Goal: Task Accomplishment & Management: Complete application form

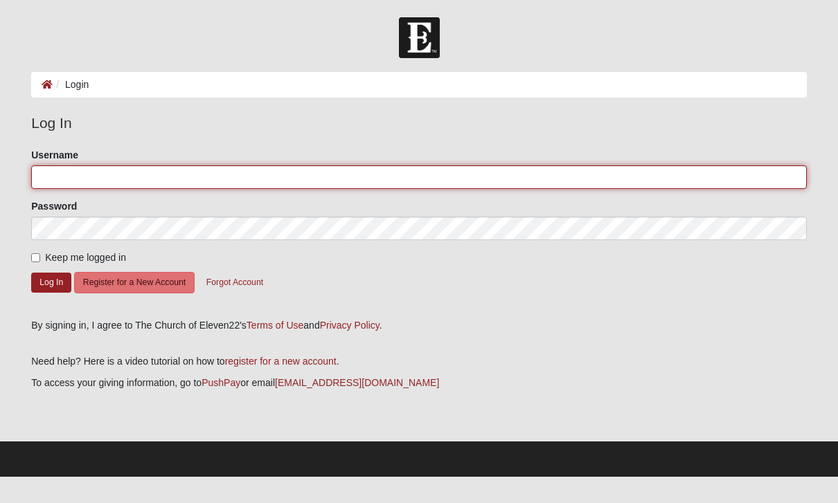
click at [125, 177] on input "Username" at bounding box center [418, 177] width 775 height 24
type input "bmccullers"
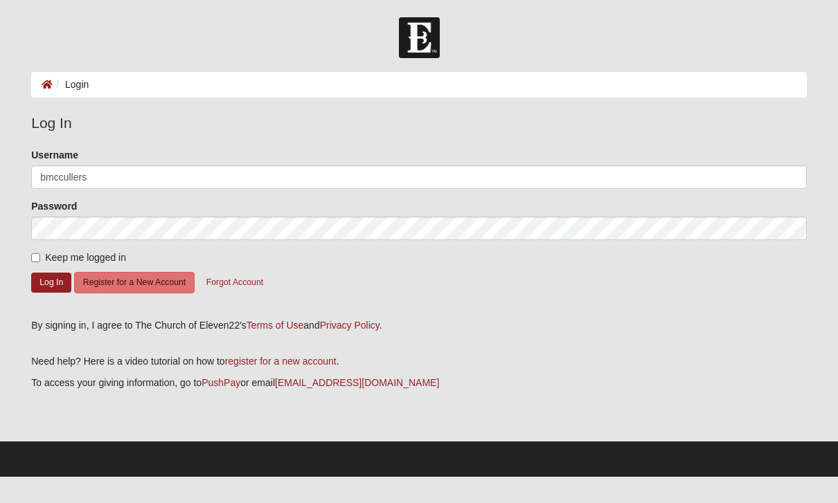
click at [51, 282] on button "Log In" at bounding box center [51, 283] width 40 height 20
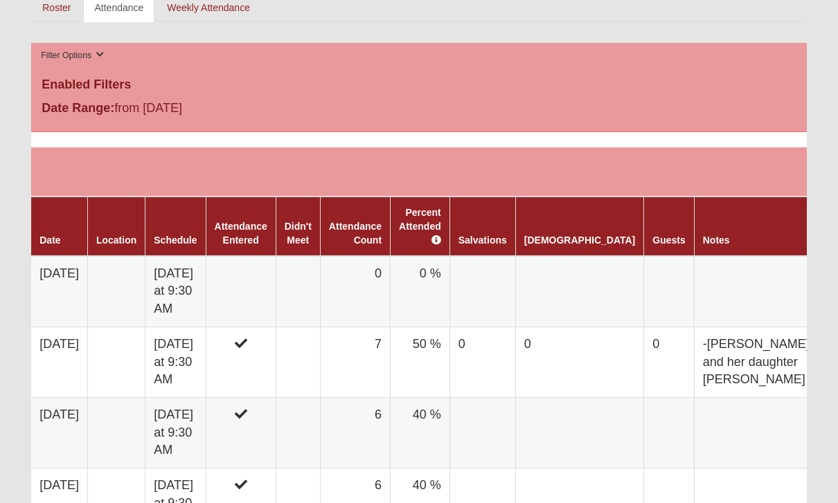
scroll to position [682, 0]
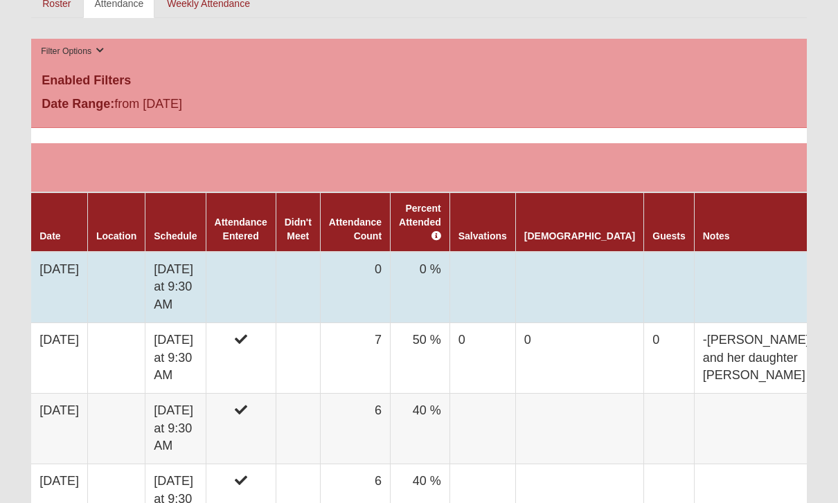
click at [276, 278] on td at bounding box center [241, 287] width 70 height 71
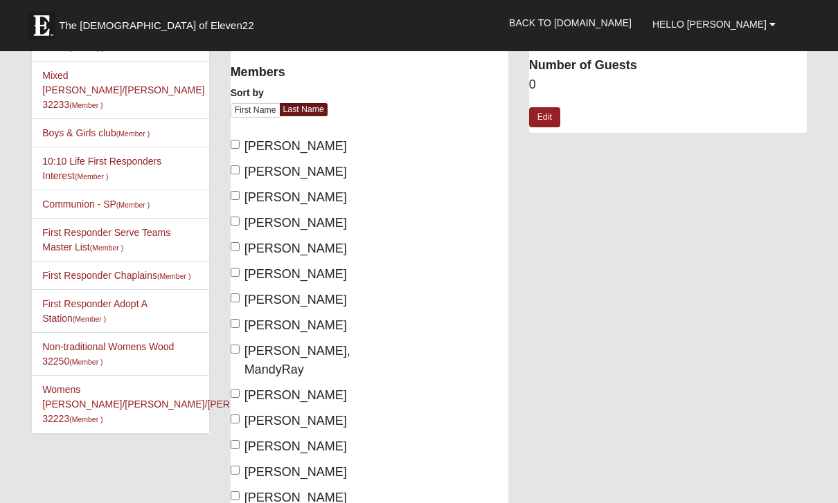
scroll to position [98, 0]
click at [253, 493] on span "Weller-Vargo, Helen" at bounding box center [295, 497] width 102 height 14
click at [240, 493] on input "Weller-Vargo, Helen" at bounding box center [235, 495] width 9 height 9
checkbox input "true"
click at [253, 444] on span "Randall, Tricia" at bounding box center [295, 446] width 102 height 14
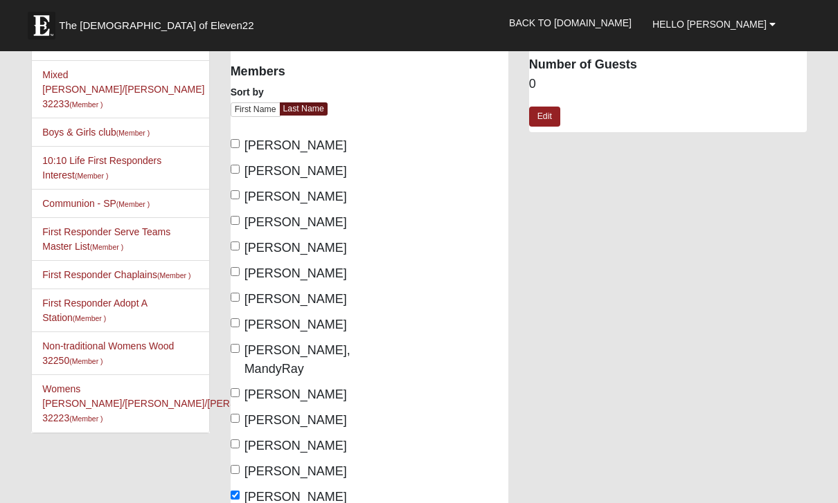
click at [240, 444] on input "Randall, Tricia" at bounding box center [235, 444] width 9 height 9
checkbox input "true"
click at [249, 388] on span "Montgomery, Sandi" at bounding box center [295, 395] width 102 height 14
click at [240, 388] on input "Montgomery, Sandi" at bounding box center [235, 392] width 9 height 9
checkbox input "true"
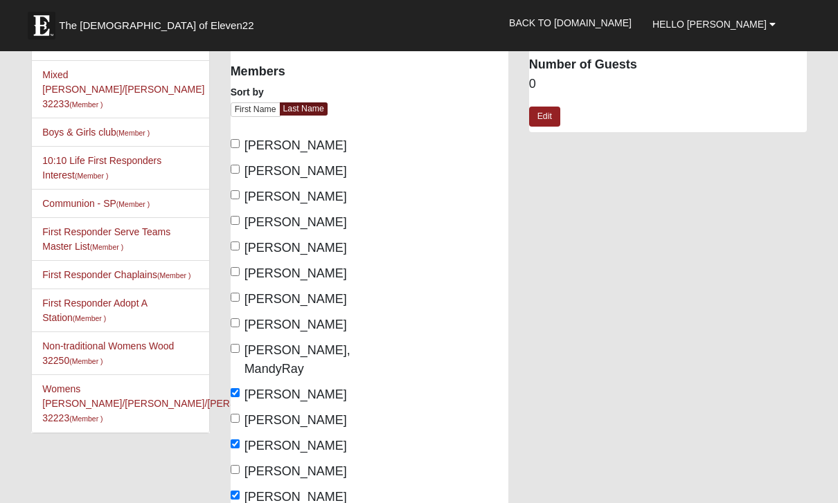
click at [246, 323] on span "McCullers, Brenda" at bounding box center [295, 325] width 102 height 14
click at [240, 323] on input "McCullers, Brenda" at bounding box center [235, 322] width 9 height 9
checkbox input "true"
click at [237, 299] on input "Ludwig, Terri" at bounding box center [235, 297] width 9 height 9
checkbox input "true"
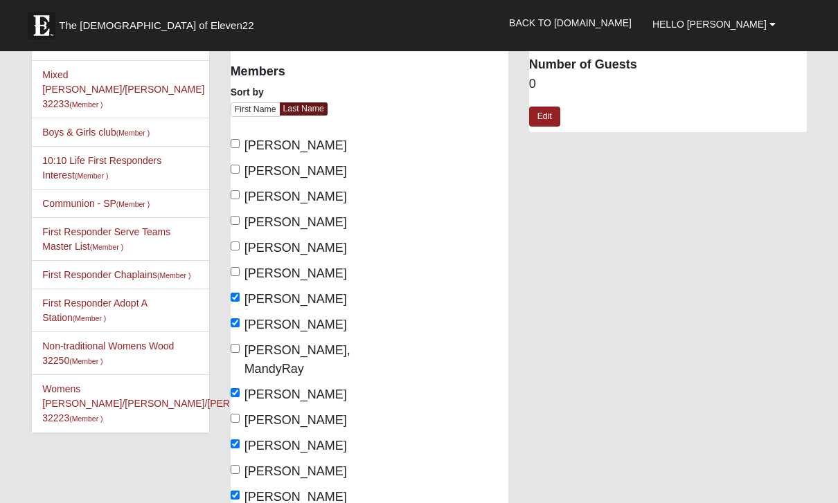
click at [239, 276] on input "Knight, Natasha" at bounding box center [235, 271] width 9 height 9
checkbox input "false"
click at [237, 242] on input "Hatcher, Belinda" at bounding box center [235, 246] width 9 height 9
checkbox input "true"
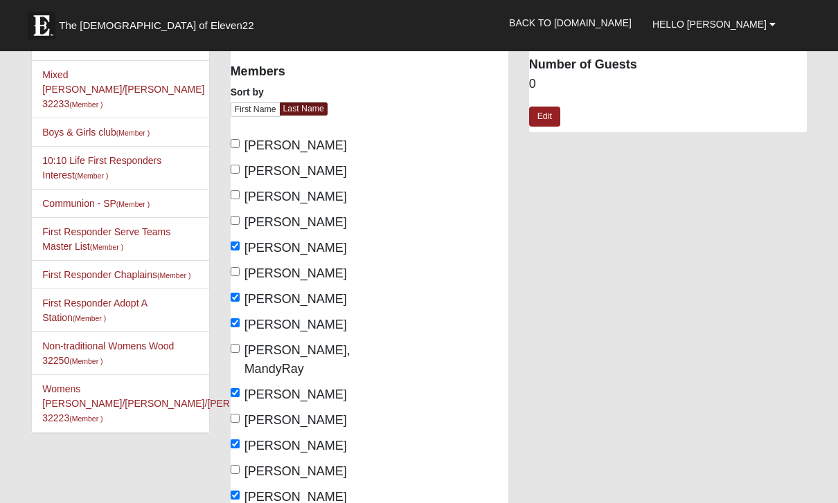
click at [240, 225] on input "Gomez, Priscilla" at bounding box center [235, 220] width 9 height 9
checkbox input "true"
click at [248, 168] on span "Evans, Sherri" at bounding box center [295, 171] width 102 height 14
click at [240, 168] on input "Evans, Sherri" at bounding box center [235, 169] width 9 height 9
checkbox input "true"
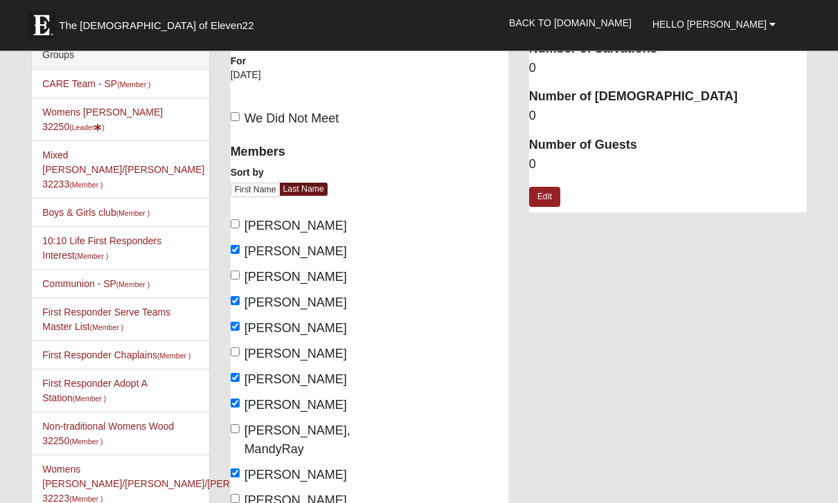
scroll to position [0, 0]
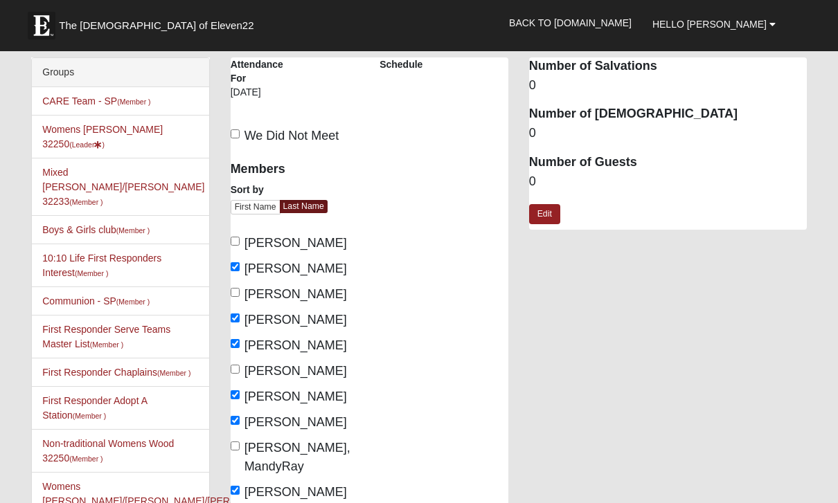
click at [546, 177] on dd "0" at bounding box center [668, 182] width 278 height 18
click at [543, 173] on dd "0" at bounding box center [668, 182] width 278 height 18
click at [549, 179] on dd "0" at bounding box center [668, 182] width 278 height 18
click at [570, 177] on dd "0" at bounding box center [668, 182] width 278 height 18
click at [564, 162] on dt "Number of Guests" at bounding box center [668, 163] width 278 height 18
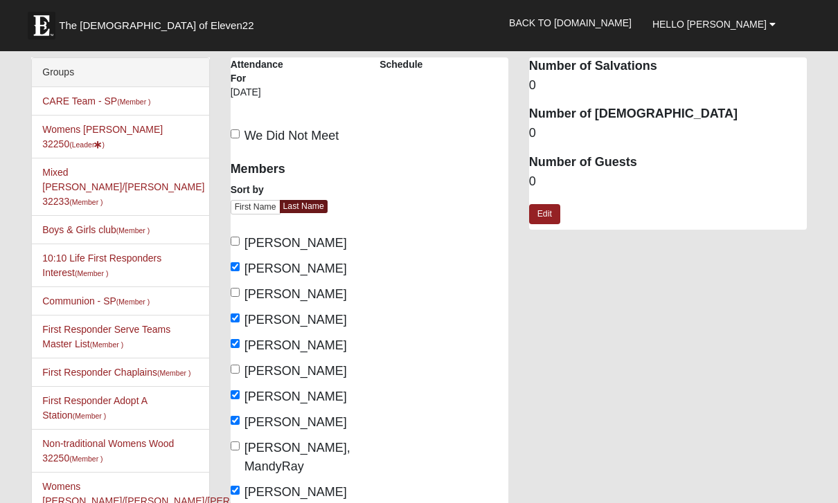
click at [541, 180] on dd "0" at bounding box center [668, 182] width 278 height 18
click at [550, 208] on link "Edit" at bounding box center [544, 214] width 31 height 20
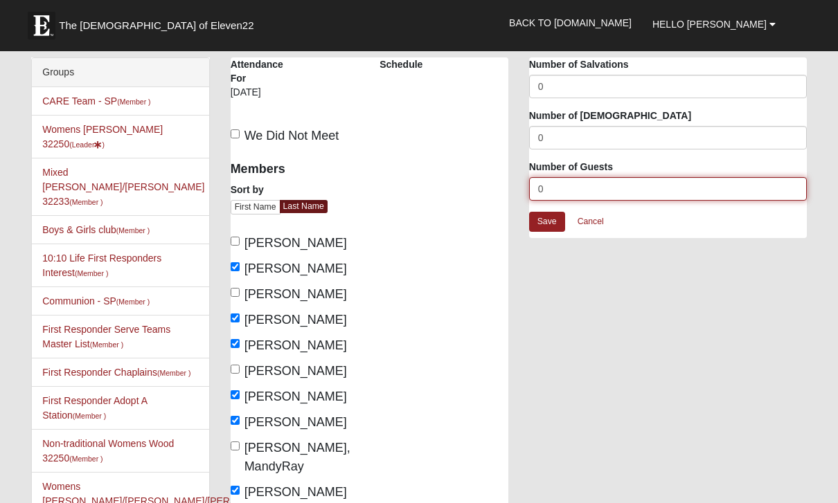
click at [568, 193] on input "0" at bounding box center [668, 189] width 278 height 24
type input "2"
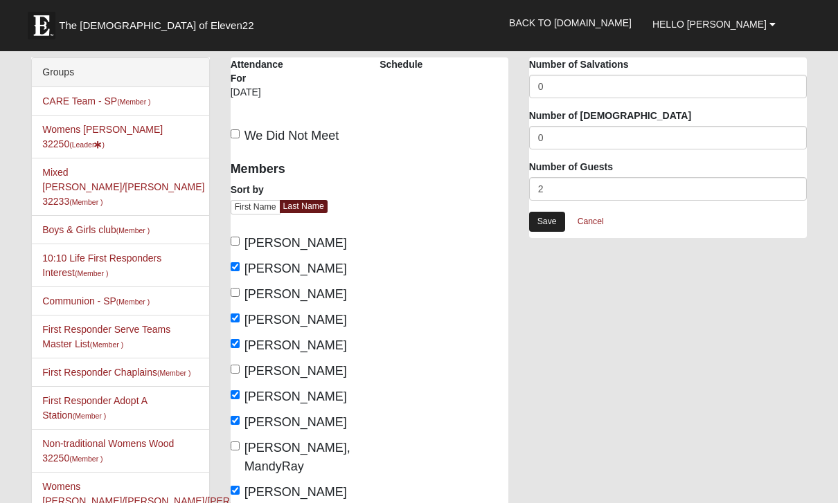
click at [551, 222] on link "Save" at bounding box center [547, 222] width 36 height 20
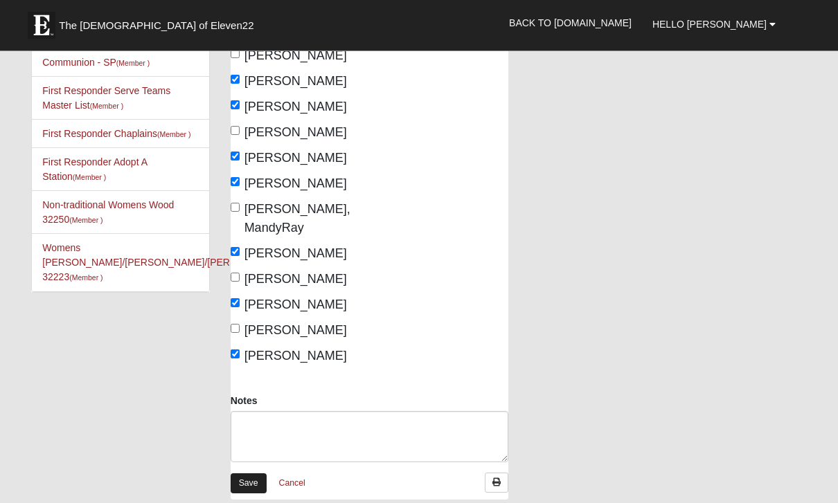
scroll to position [239, 0]
click at [251, 488] on link "Save" at bounding box center [249, 484] width 36 height 20
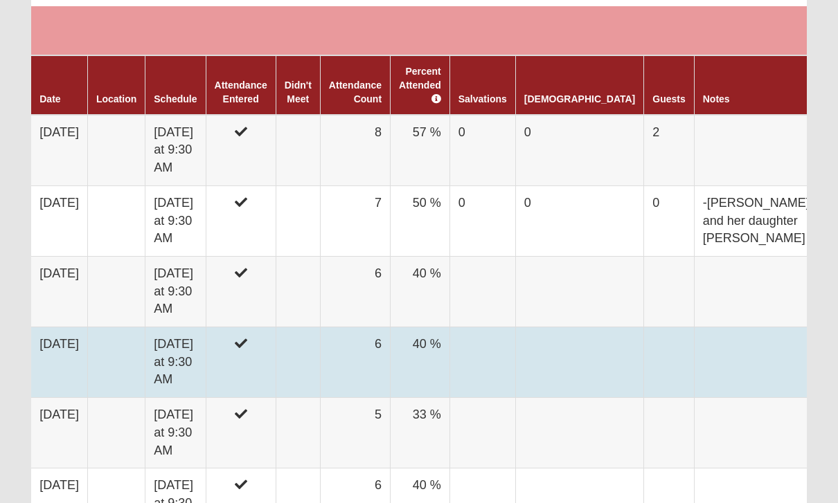
scroll to position [805, 0]
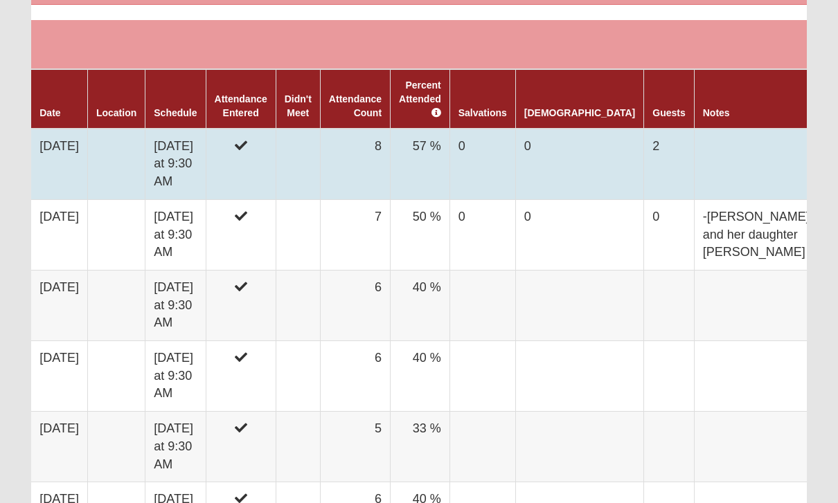
click at [247, 139] on icon at bounding box center [241, 145] width 12 height 12
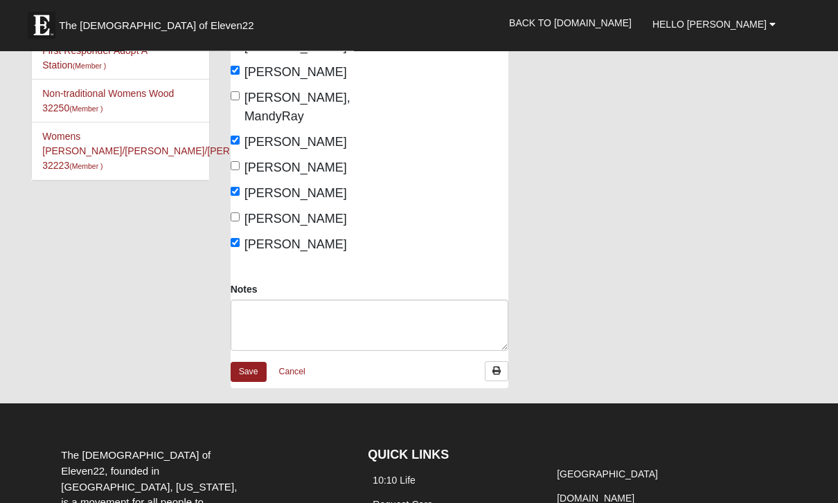
scroll to position [350, 0]
click at [342, 321] on textarea "Notes" at bounding box center [370, 325] width 278 height 51
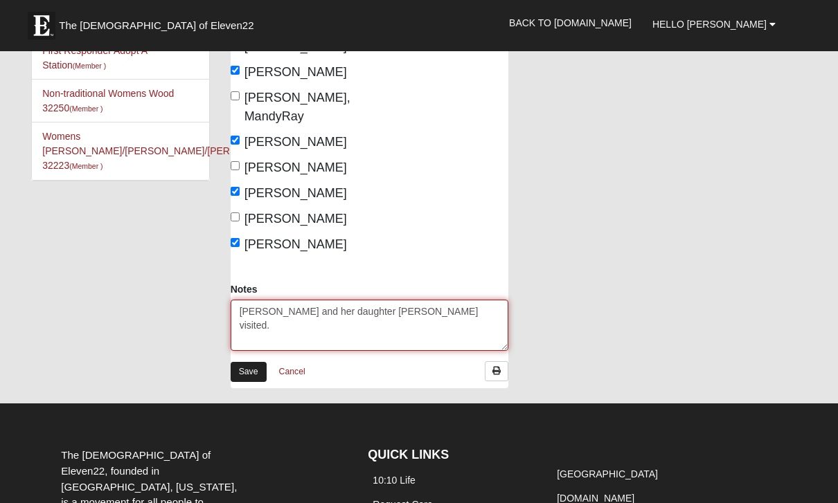
type textarea "Consuelo and her daughter Daniella visited."
click at [251, 373] on link "Save" at bounding box center [249, 372] width 36 height 20
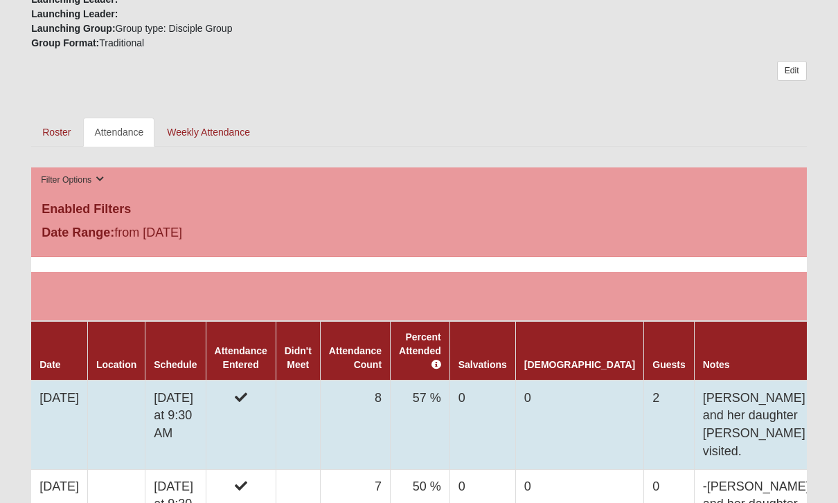
scroll to position [723, 0]
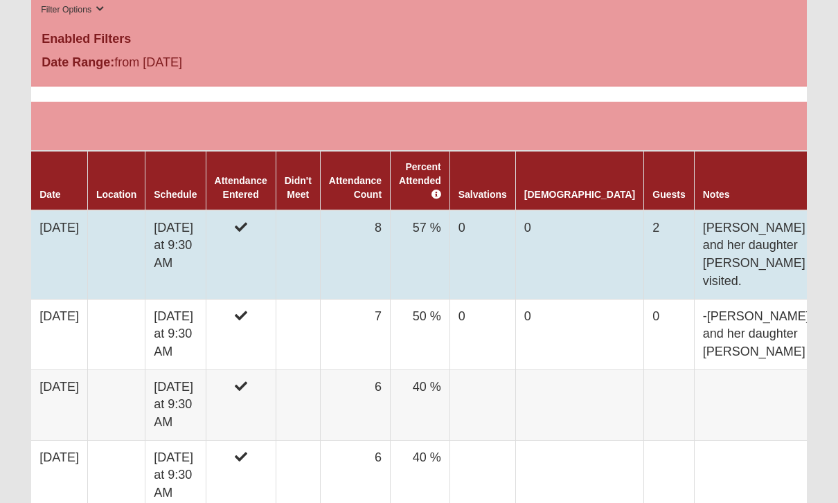
click at [711, 244] on td "Consuelo and her daughter Daniella visited." at bounding box center [758, 254] width 128 height 89
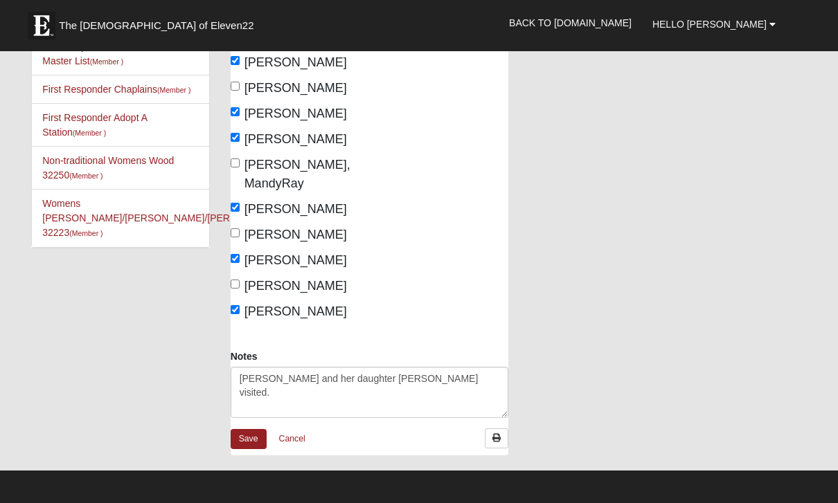
scroll to position [484, 0]
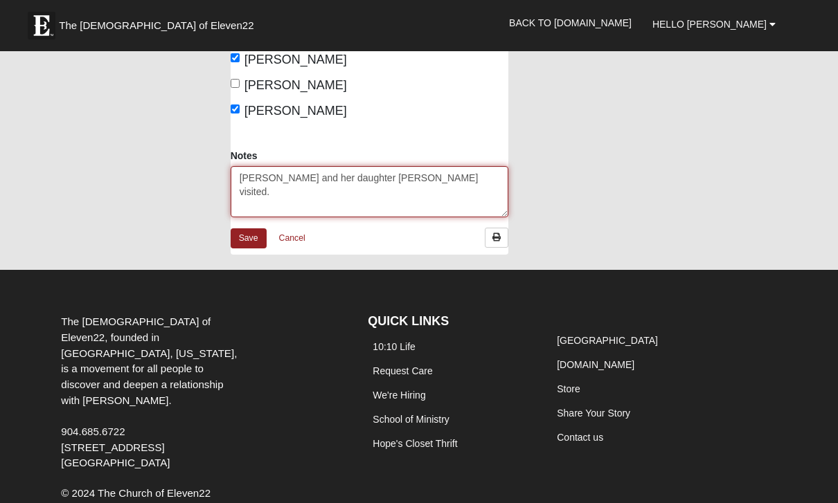
click at [394, 174] on textarea "Consuelo and her daughter Daniella visited." at bounding box center [370, 191] width 278 height 51
type textarea "[PERSON_NAME] and her daughter [PERSON_NAME] visited."
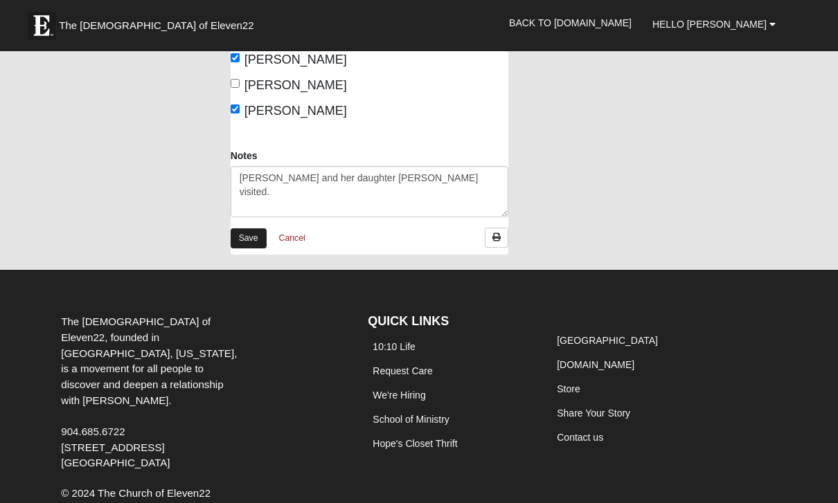
click at [258, 235] on link "Save" at bounding box center [249, 238] width 36 height 20
